Goal: Navigation & Orientation: Find specific page/section

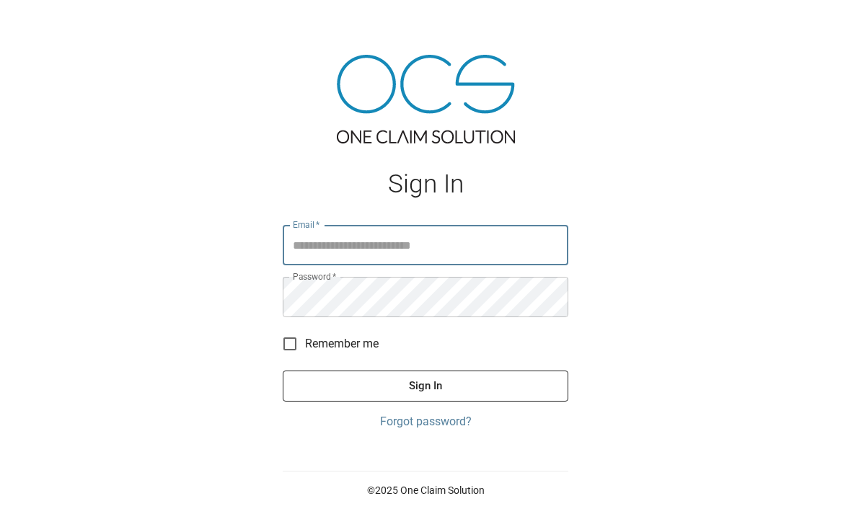
type input "**********"
click at [425, 401] on button "Sign In" at bounding box center [425, 386] width 285 height 30
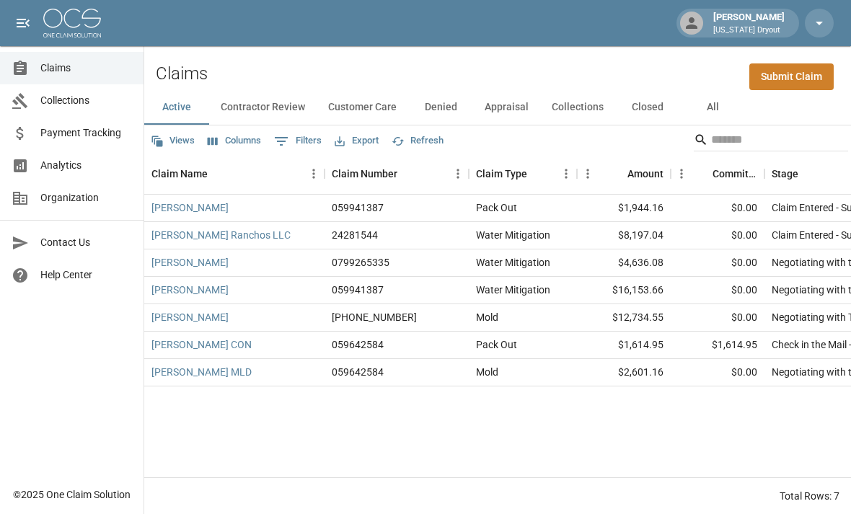
click at [270, 108] on button "Contractor Review" at bounding box center [262, 107] width 107 height 35
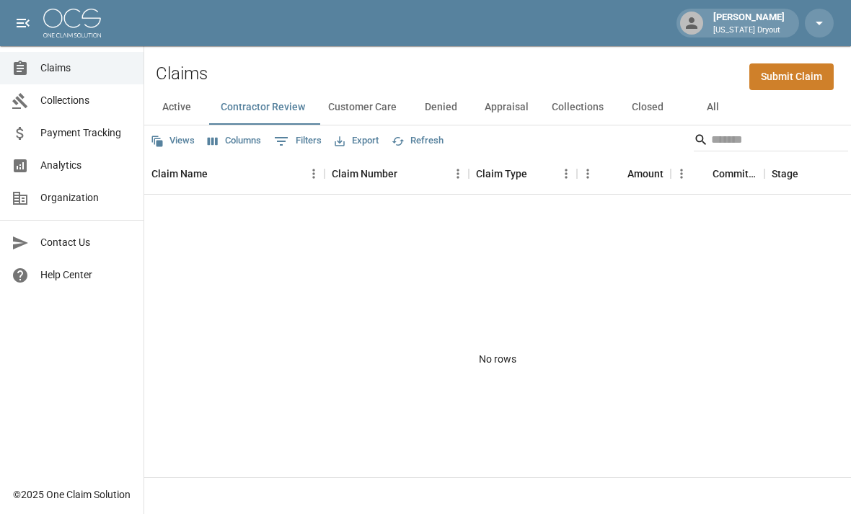
click at [594, 110] on button "Collections" at bounding box center [577, 107] width 75 height 35
click at [516, 105] on button "Appraisal" at bounding box center [506, 107] width 67 height 35
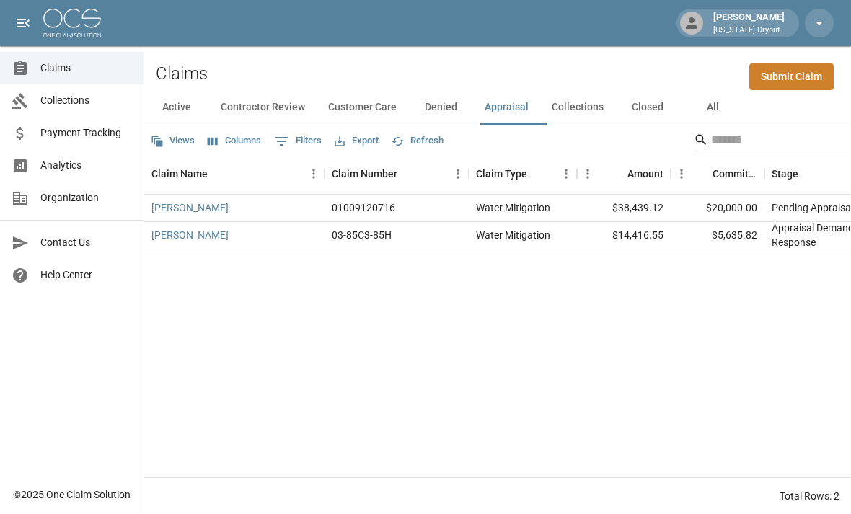
click at [589, 114] on button "Collections" at bounding box center [577, 107] width 75 height 35
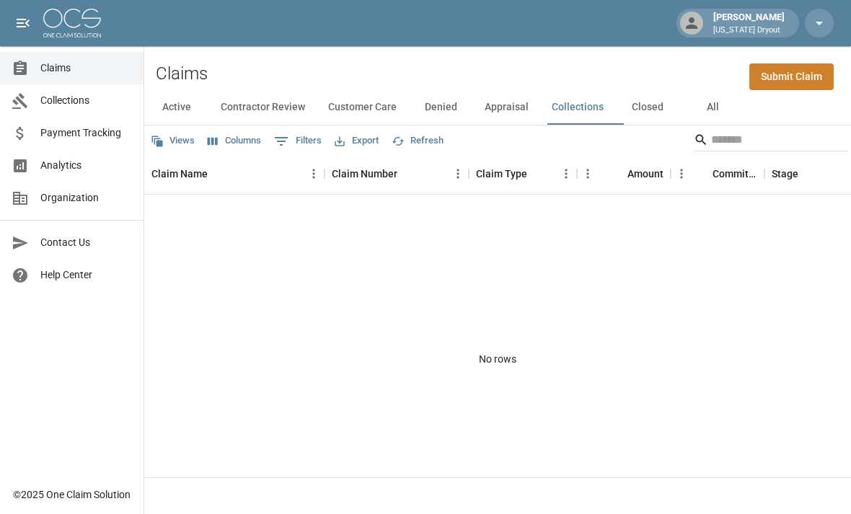
click at [453, 109] on button "Denied" at bounding box center [440, 107] width 65 height 35
click at [378, 103] on button "Customer Care" at bounding box center [362, 107] width 92 height 35
click at [293, 105] on button "Contractor Review" at bounding box center [262, 107] width 107 height 35
click at [180, 107] on button "Active" at bounding box center [176, 107] width 65 height 35
